Goal: Task Accomplishment & Management: Manage account settings

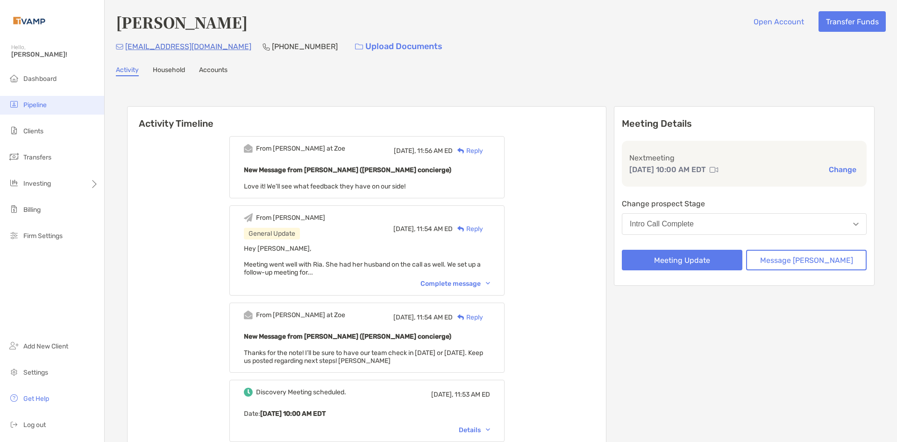
click at [58, 104] on li "Pipeline" at bounding box center [52, 105] width 104 height 19
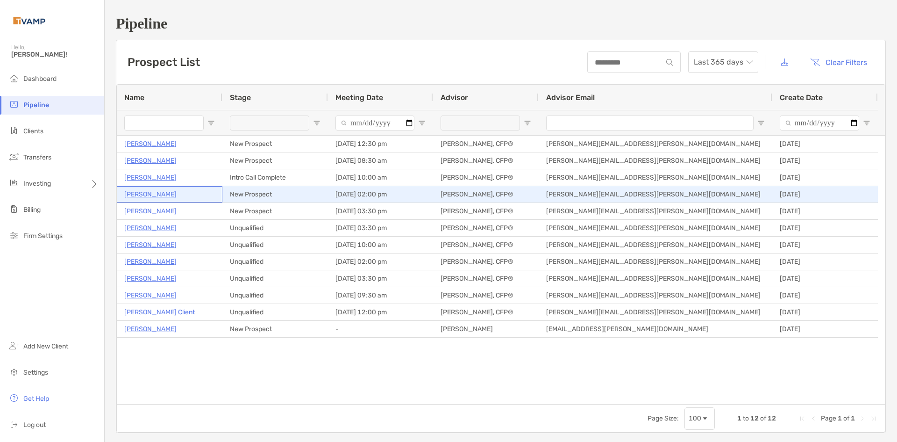
click at [151, 197] on p "[PERSON_NAME]" at bounding box center [150, 194] width 52 height 12
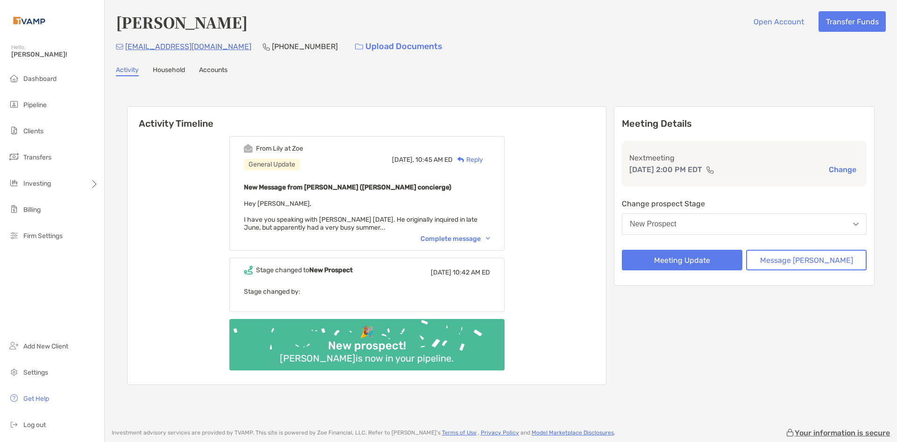
click at [461, 239] on div "Complete message" at bounding box center [456, 239] width 70 height 8
